Goal: Information Seeking & Learning: Learn about a topic

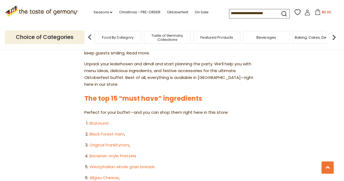
scroll to position [373, 0]
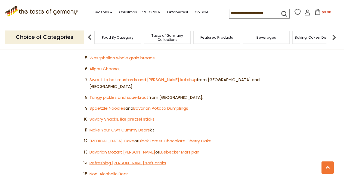
click at [140, 160] on link "Refreshing Radler soft drinks" at bounding box center [128, 163] width 77 height 6
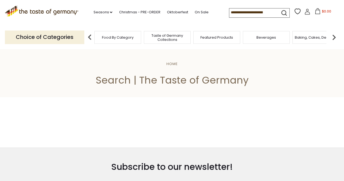
click at [278, 40] on div "Beverages" at bounding box center [266, 37] width 47 height 13
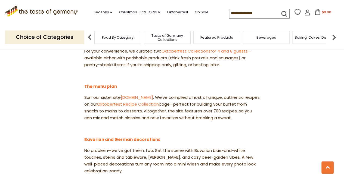
scroll to position [572, 0]
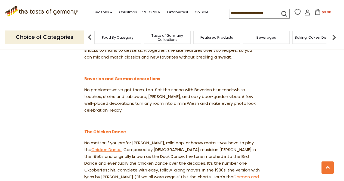
click at [103, 147] on link "Chicken Dance" at bounding box center [106, 150] width 30 height 6
